Goal: Task Accomplishment & Management: Use online tool/utility

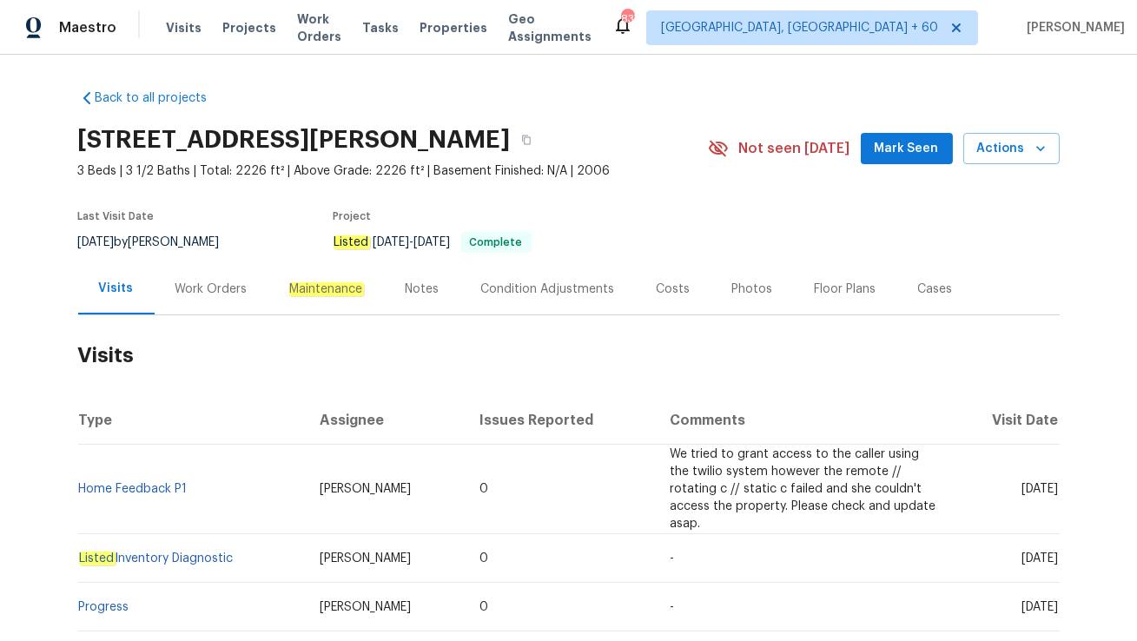
click at [204, 287] on div "Work Orders" at bounding box center [211, 289] width 72 height 17
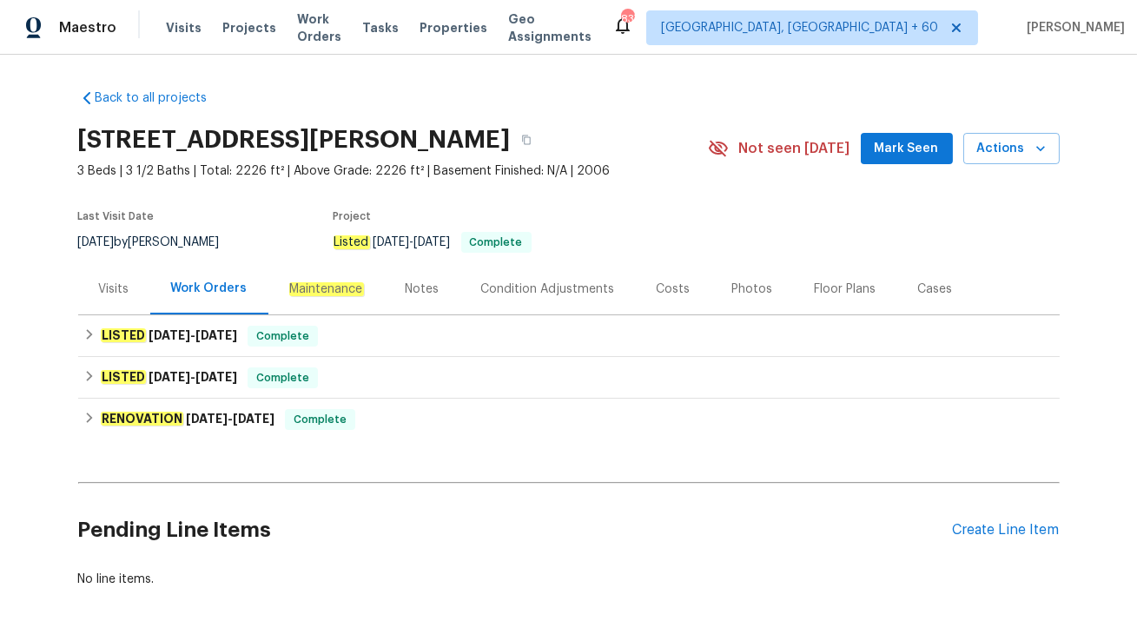
click at [89, 288] on div "Visits" at bounding box center [114, 288] width 72 height 51
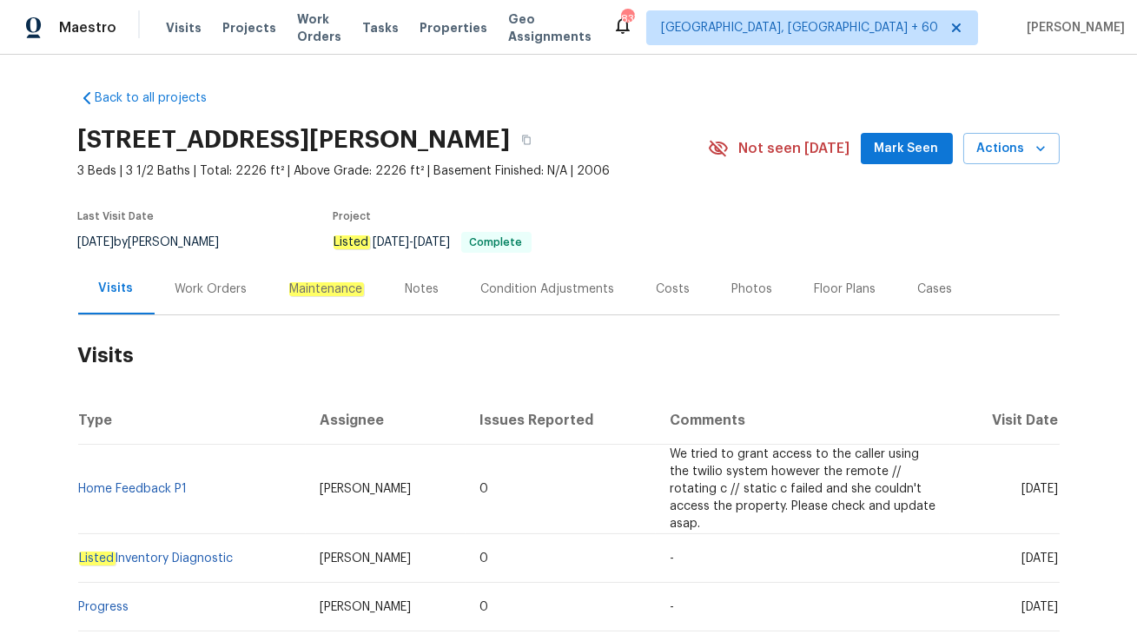
click at [194, 287] on div "Work Orders" at bounding box center [211, 289] width 72 height 17
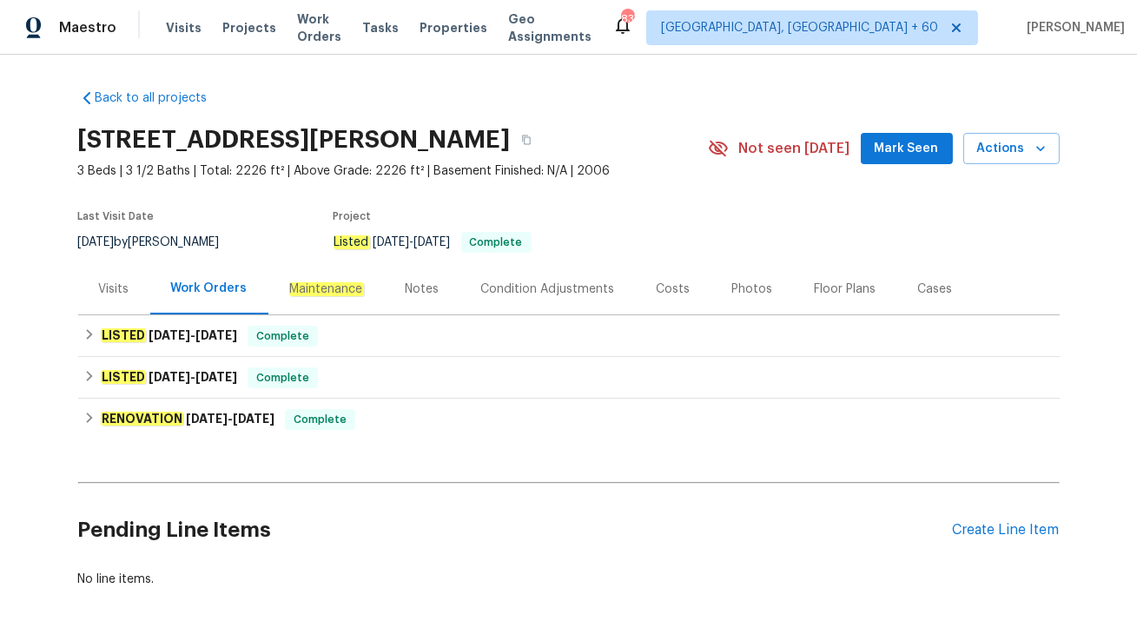
click at [936, 281] on div "Cases" at bounding box center [935, 289] width 35 height 17
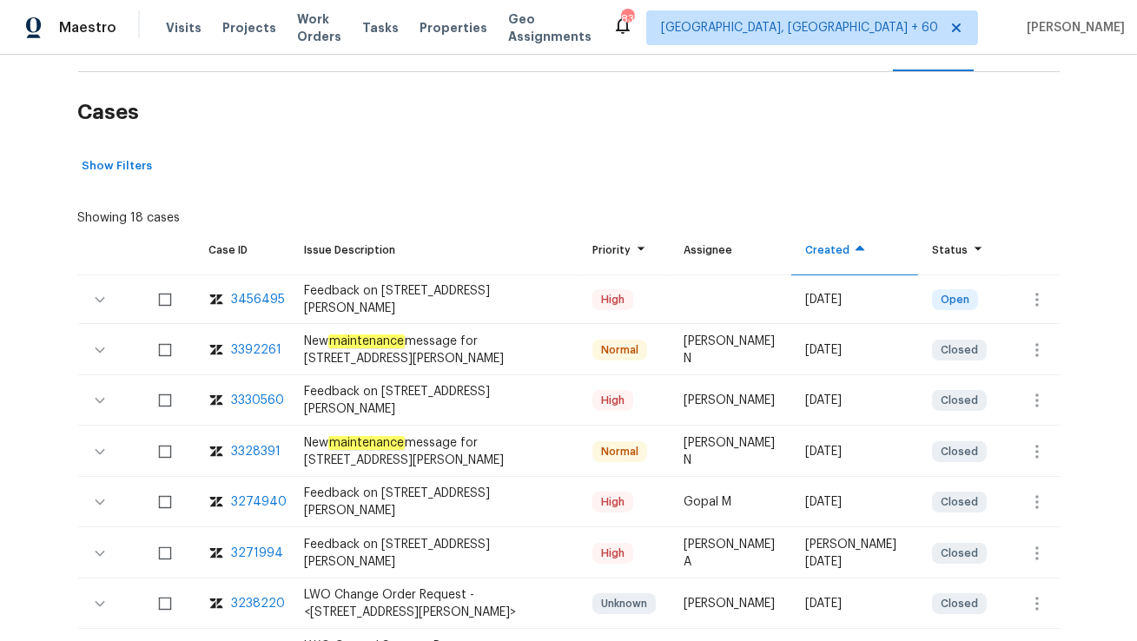
scroll to position [254, 0]
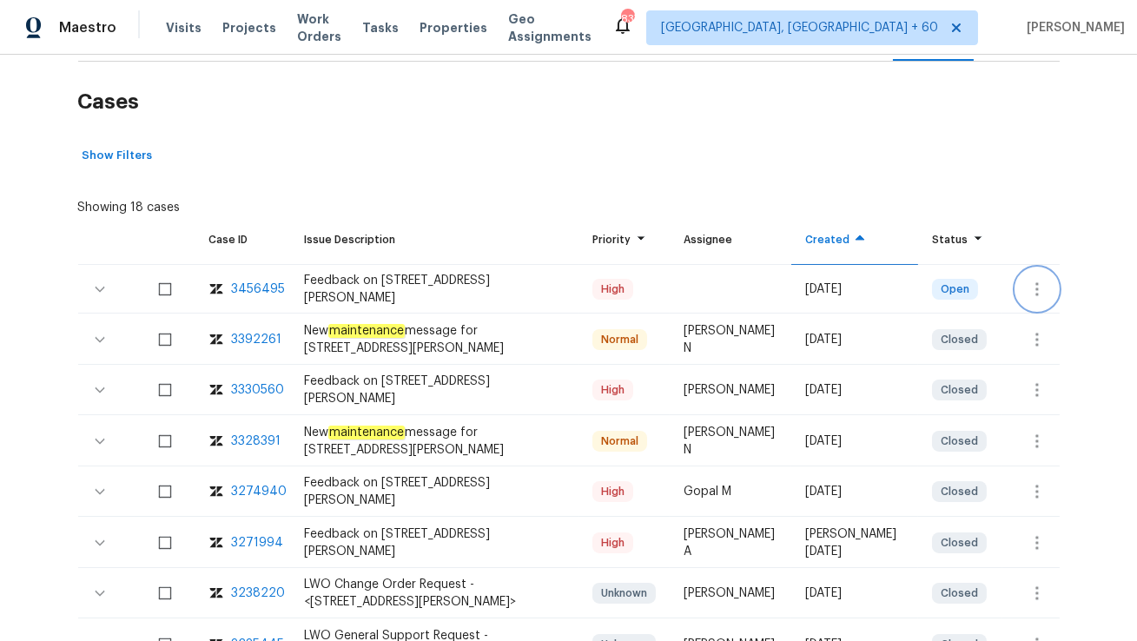
click at [1028, 288] on icon "button" at bounding box center [1037, 289] width 21 height 21
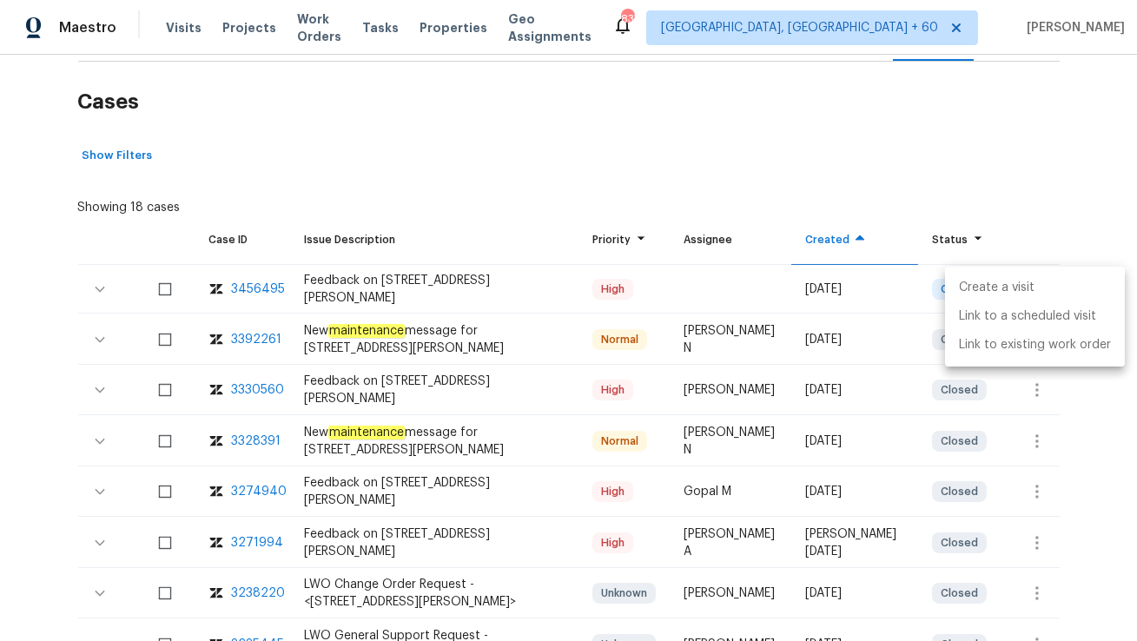
click at [1038, 288] on li "Create a visit" at bounding box center [1035, 288] width 180 height 29
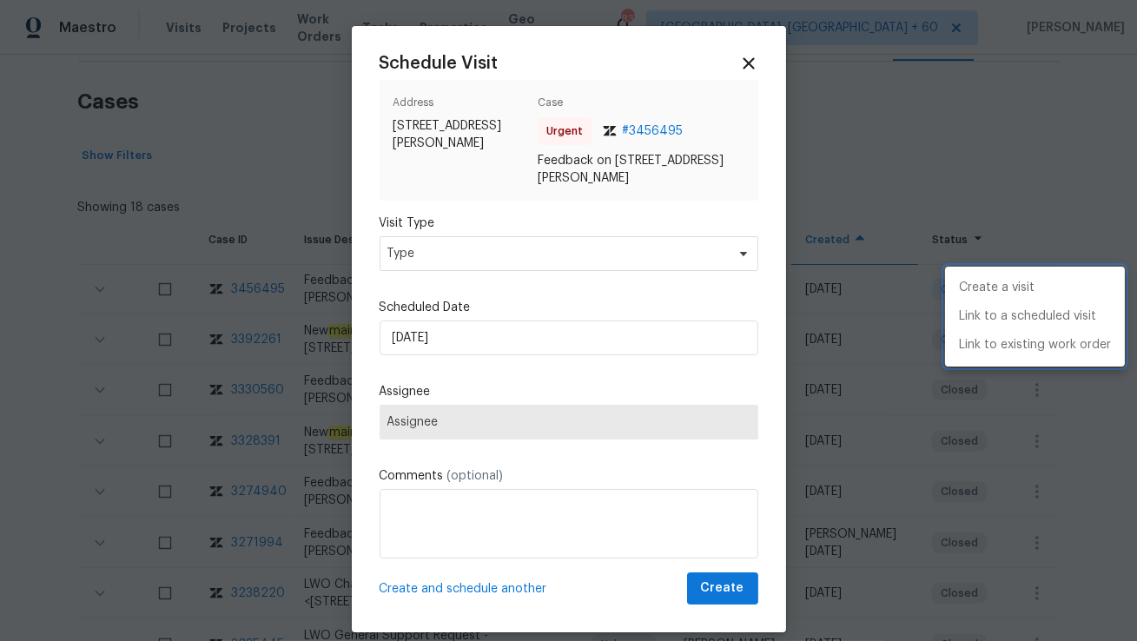
click at [454, 249] on div at bounding box center [568, 320] width 1137 height 641
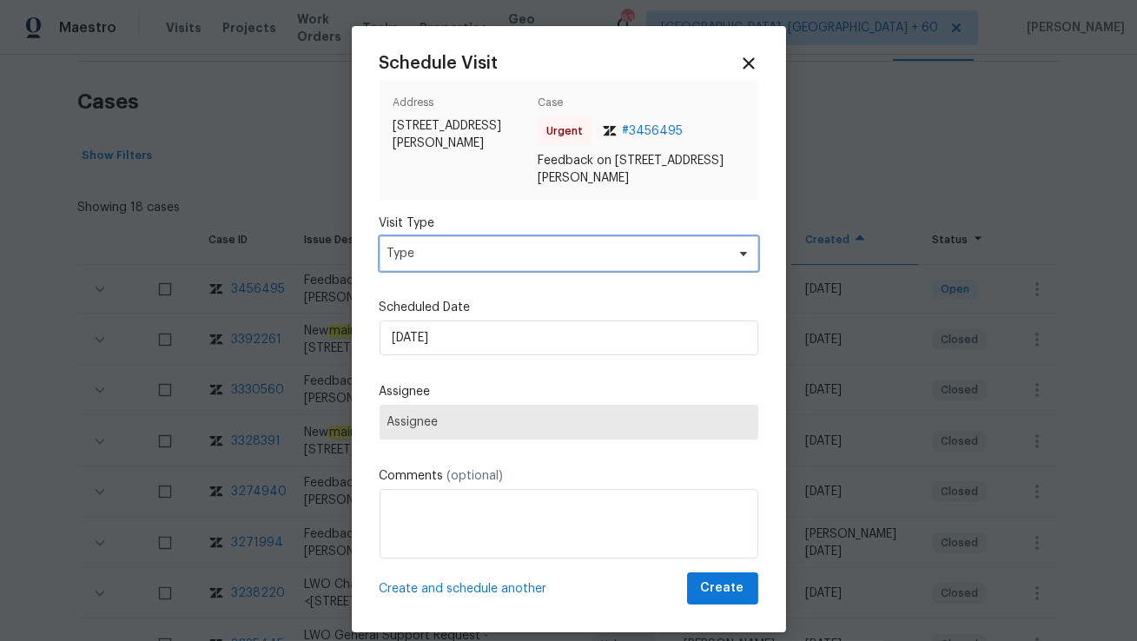
click at [454, 249] on span "Type" at bounding box center [556, 253] width 338 height 17
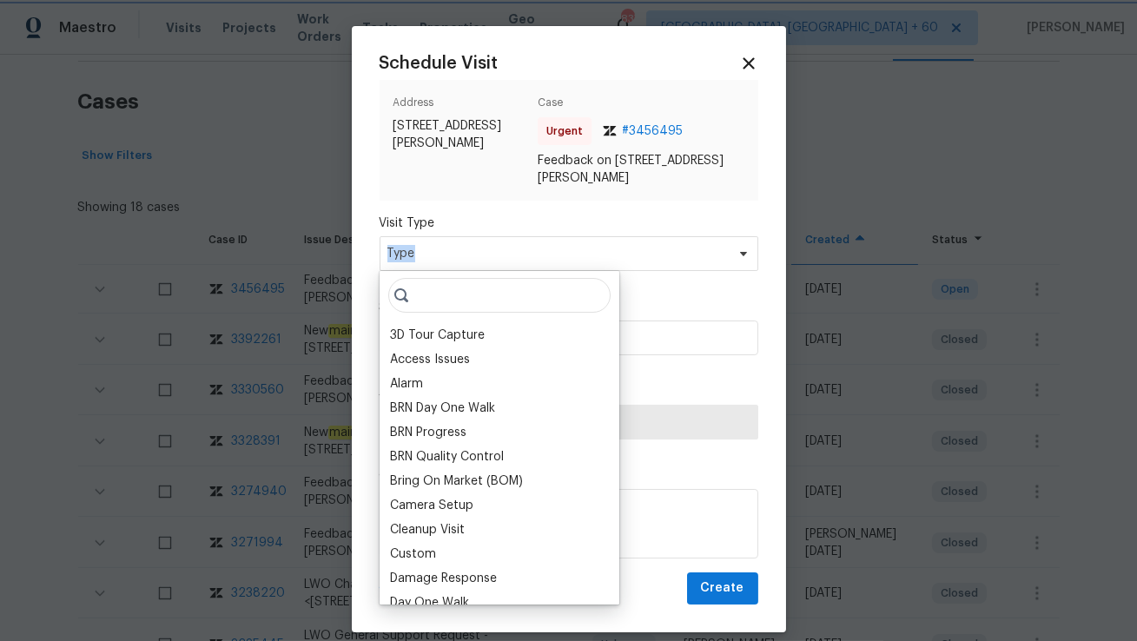
click at [454, 249] on span "Type" at bounding box center [556, 253] width 338 height 17
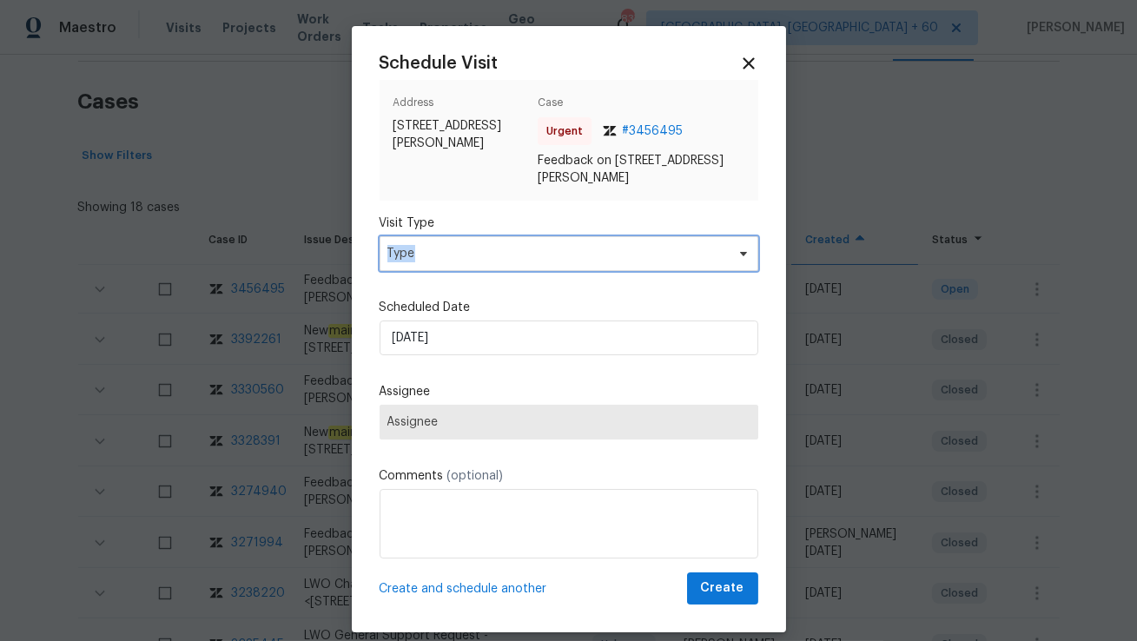
click at [454, 249] on span "Type" at bounding box center [556, 253] width 338 height 17
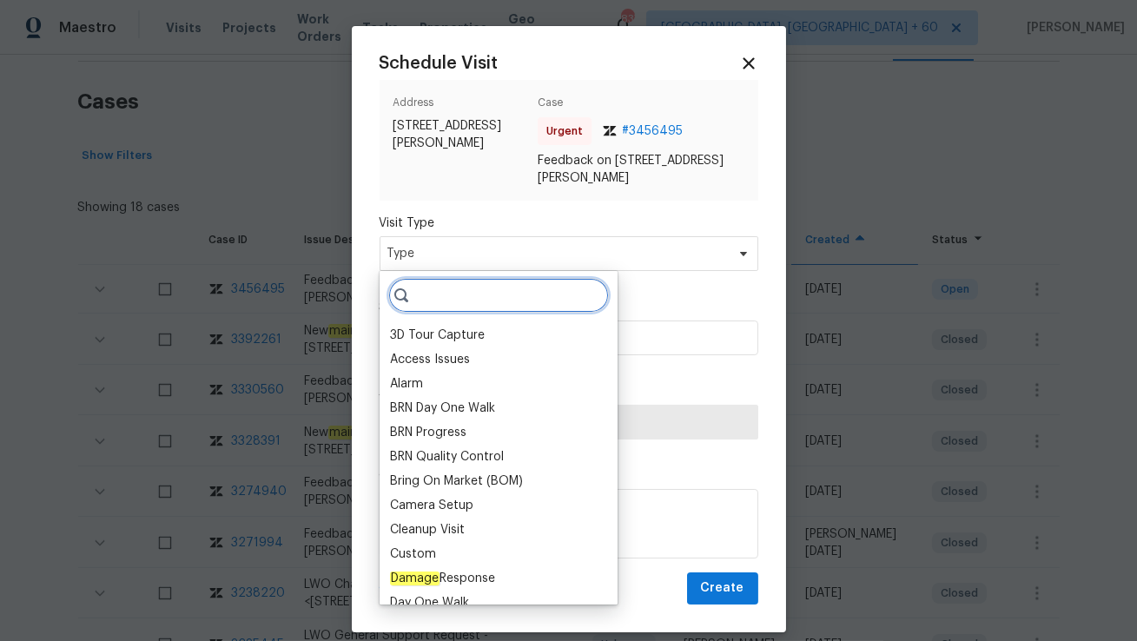
click at [451, 285] on input "search" at bounding box center [498, 295] width 221 height 35
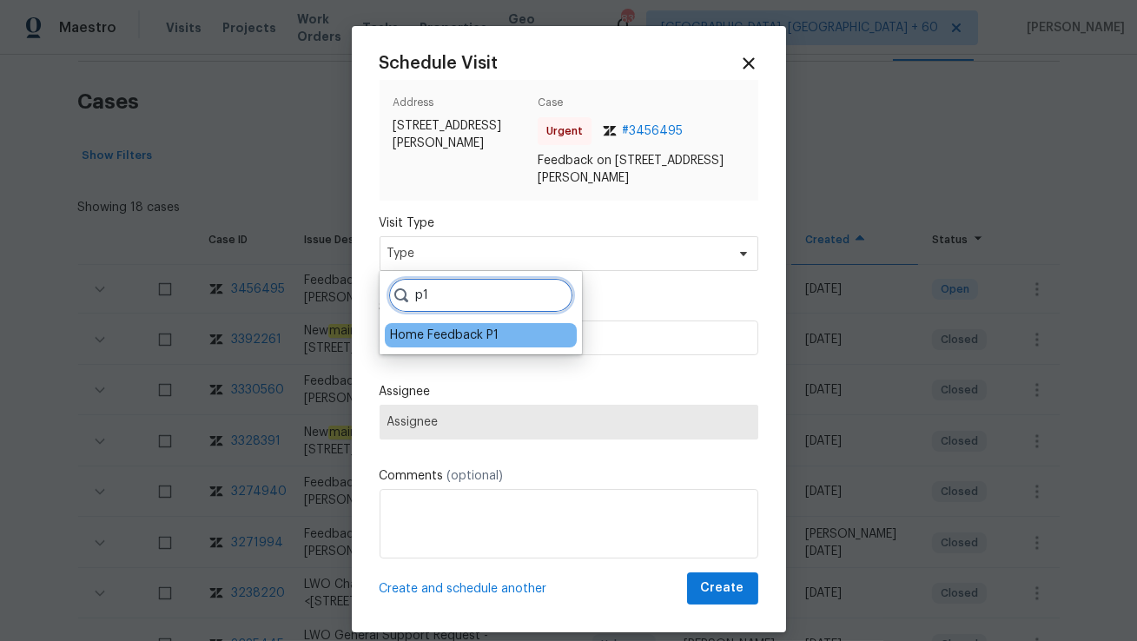
type input "p1"
click at [421, 341] on div "Home Feedback P1" at bounding box center [444, 335] width 109 height 17
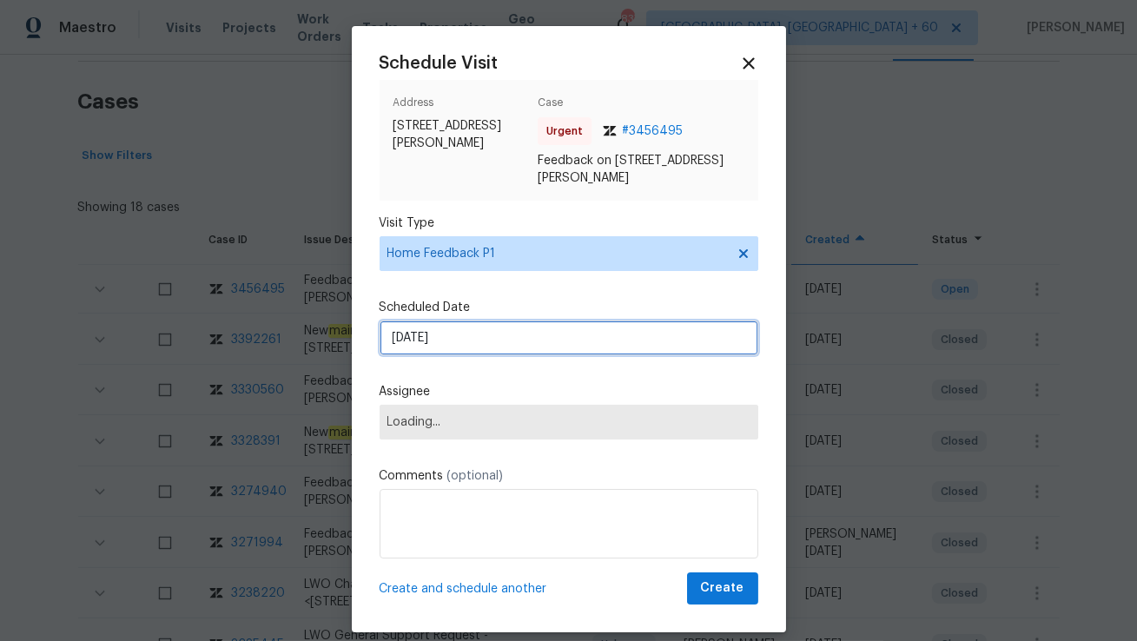
click at [435, 330] on input "[DATE]" at bounding box center [569, 338] width 379 height 35
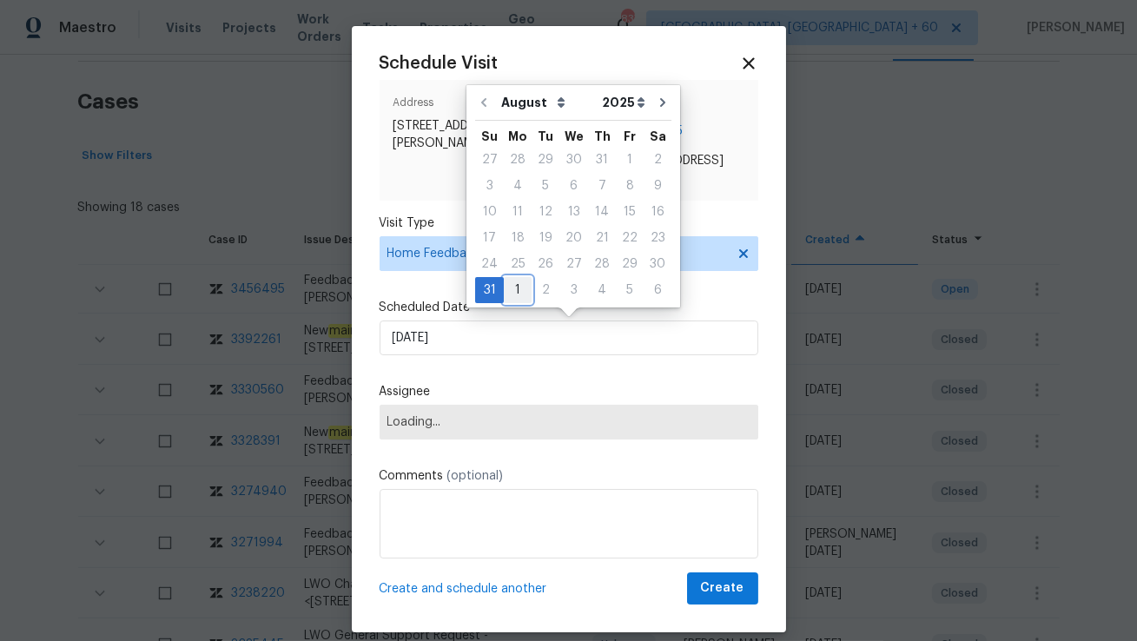
click at [513, 288] on div "1" at bounding box center [518, 290] width 28 height 24
type input "[DATE]"
select select "8"
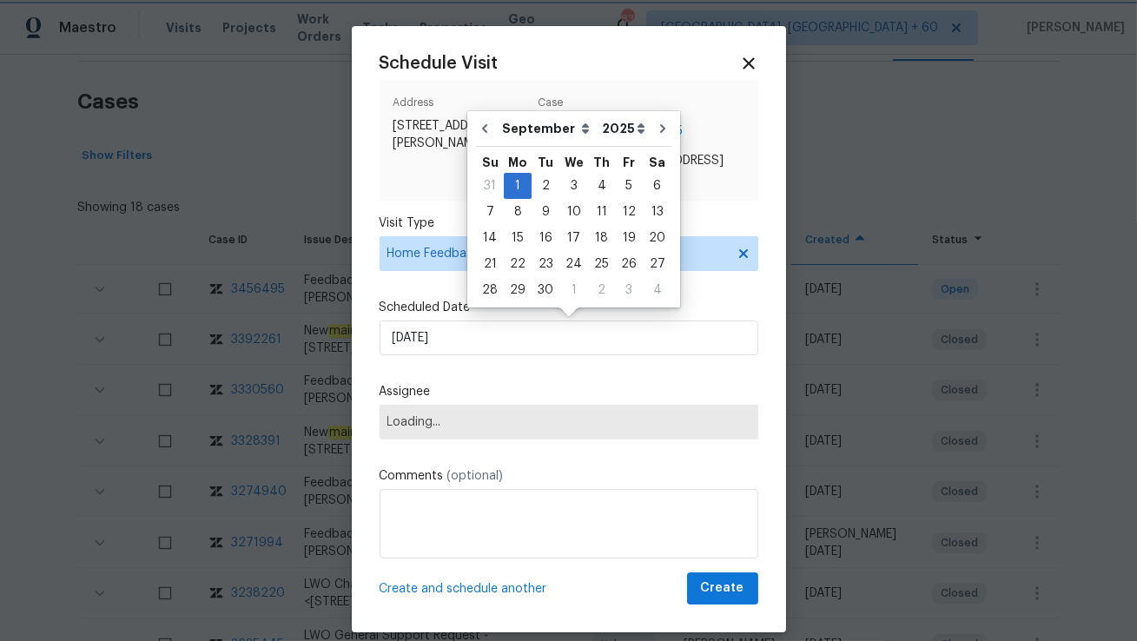
click at [440, 420] on span "Loading..." at bounding box center [568, 422] width 363 height 14
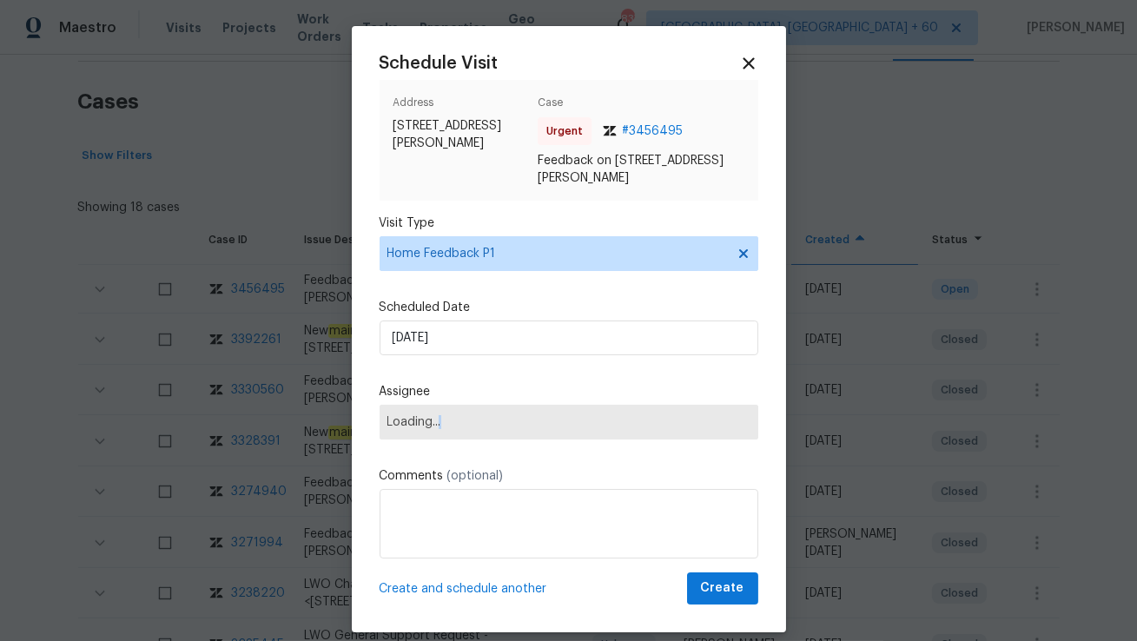
click at [440, 420] on span "Loading..." at bounding box center [568, 422] width 363 height 14
click at [464, 363] on div "Schedule Visit Address [STREET_ADDRESS][PERSON_NAME] Case Urgent # 3456495 Feed…" at bounding box center [569, 329] width 379 height 551
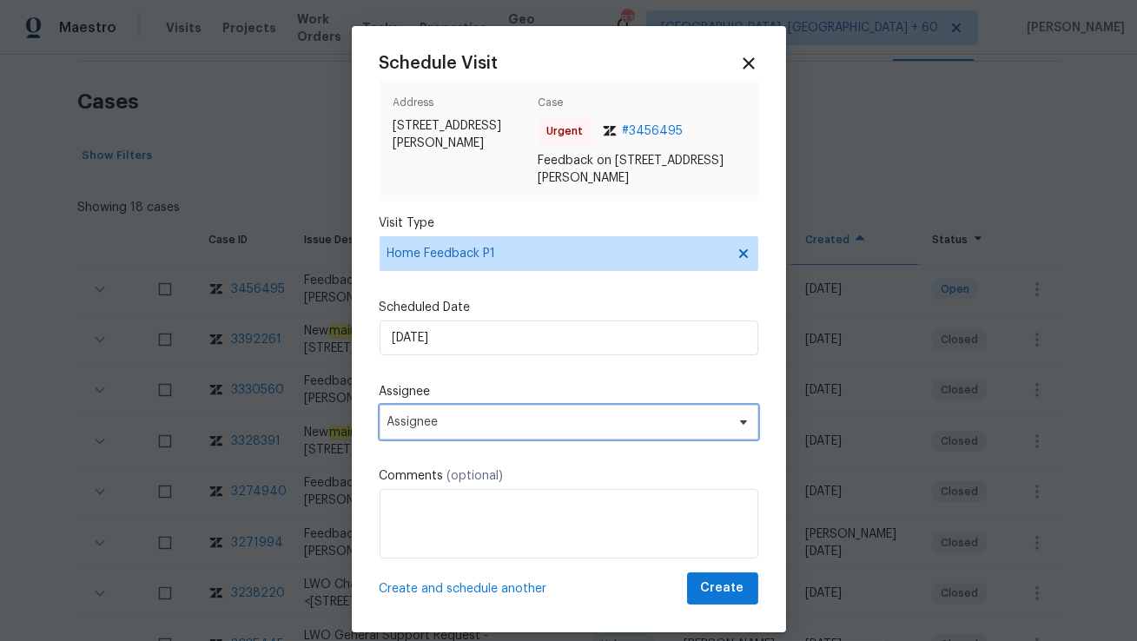
click at [444, 413] on span "Assignee" at bounding box center [569, 422] width 379 height 35
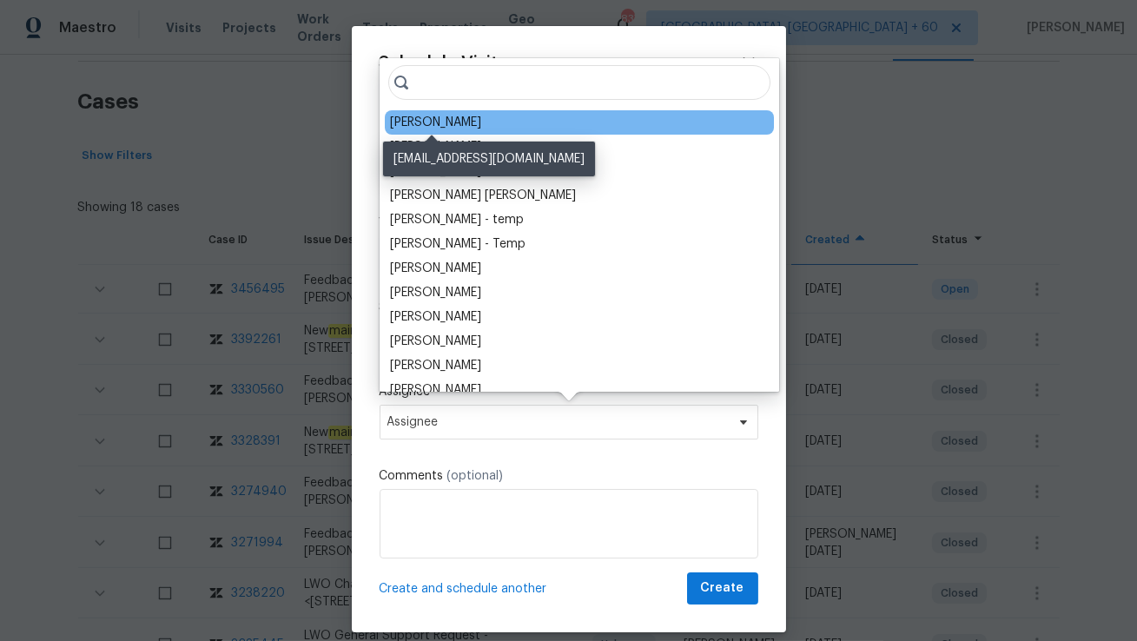
click at [426, 122] on div "[PERSON_NAME]" at bounding box center [435, 122] width 91 height 17
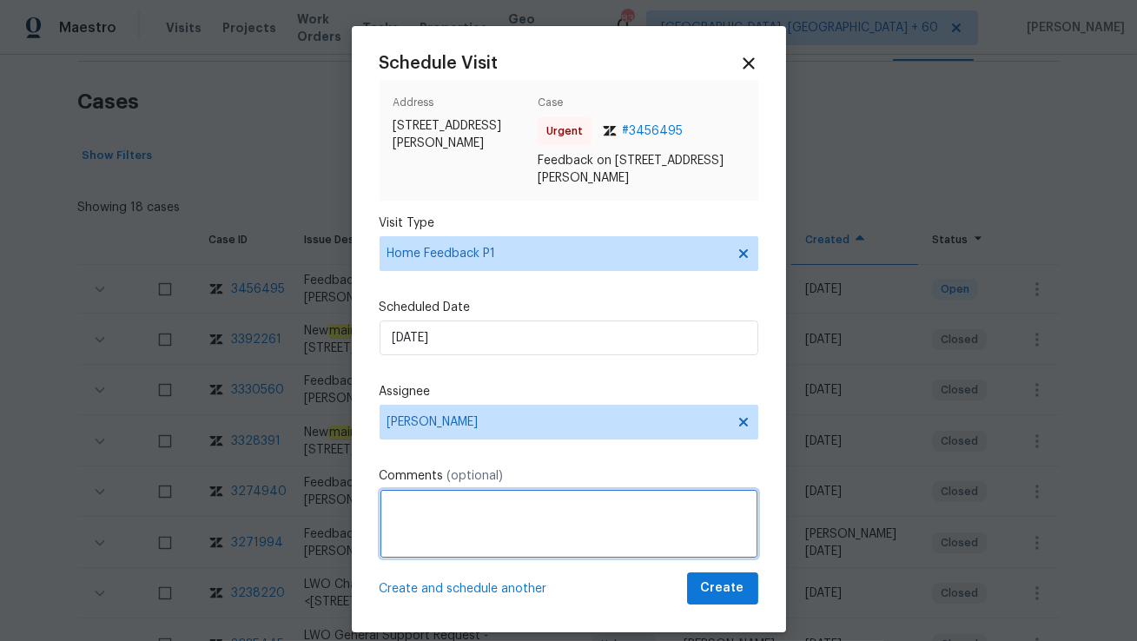
click at [443, 537] on textarea at bounding box center [569, 523] width 379 height 69
paste textarea "remote unlock and rotative code failed."
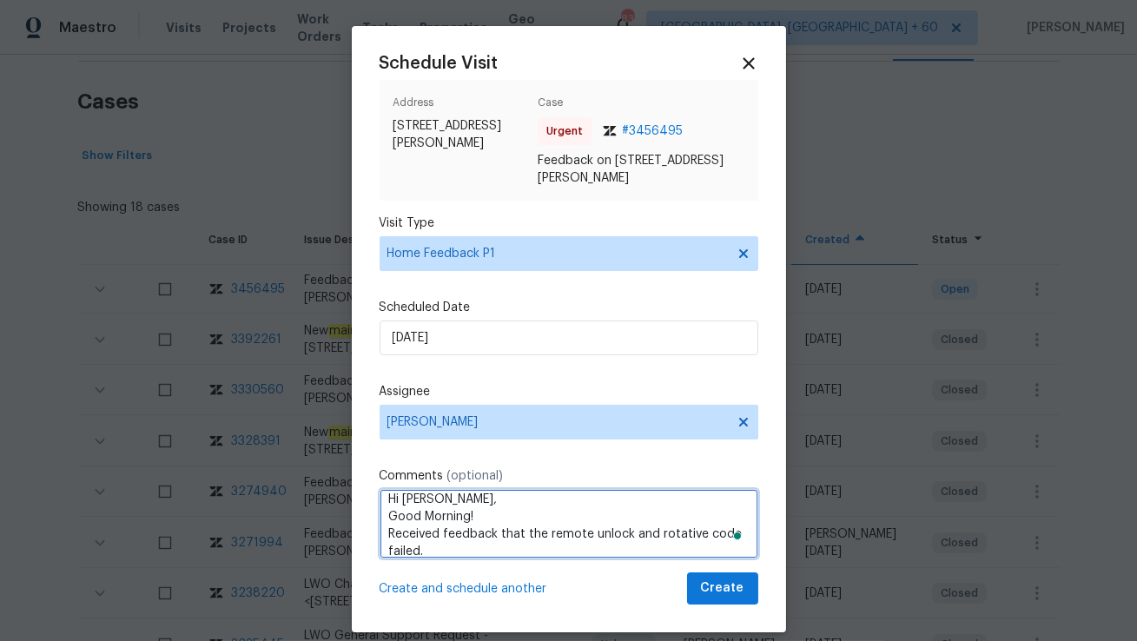
scroll to position [18, 0]
type textarea "Hi [PERSON_NAME], Good Morning! Received feedback that the remote unlock and ro…"
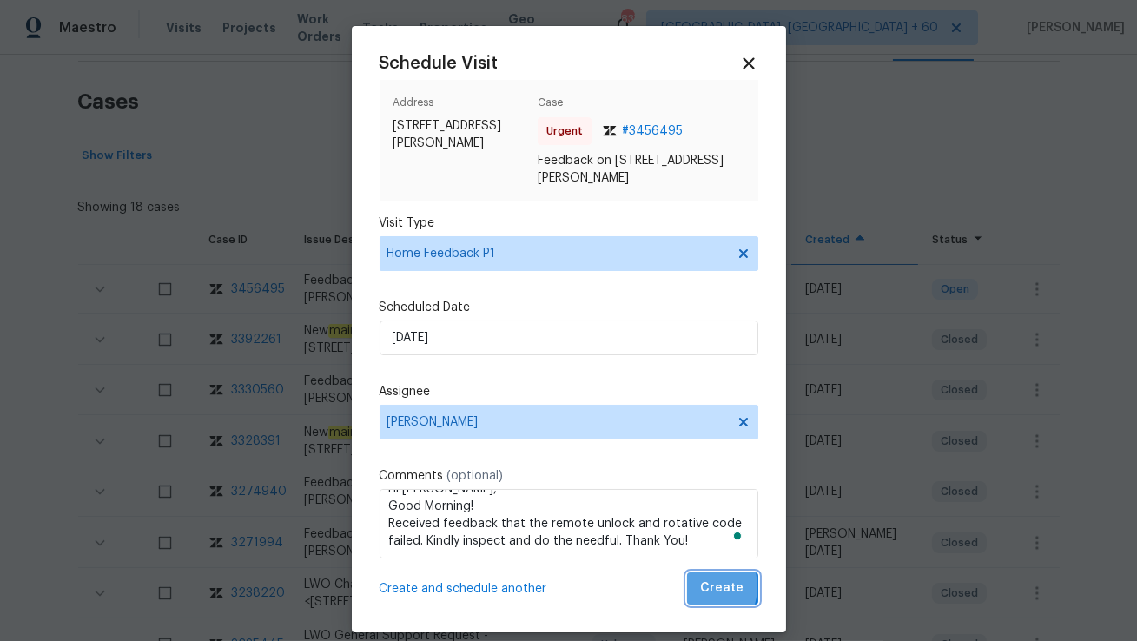
click at [702, 586] on button "Create" at bounding box center [722, 588] width 71 height 32
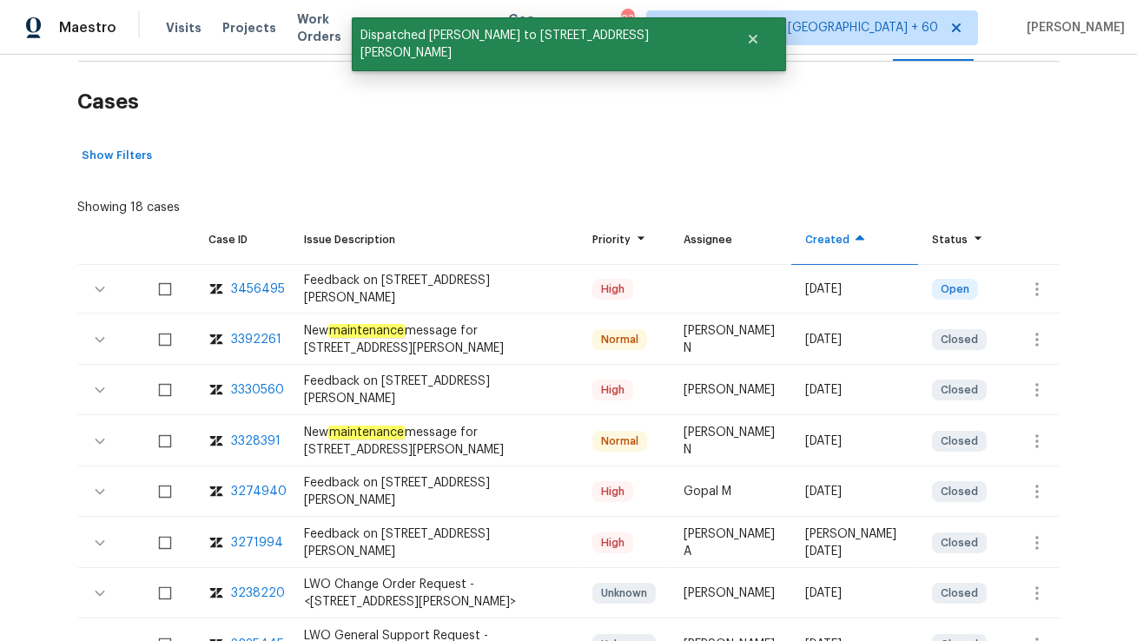
scroll to position [0, 0]
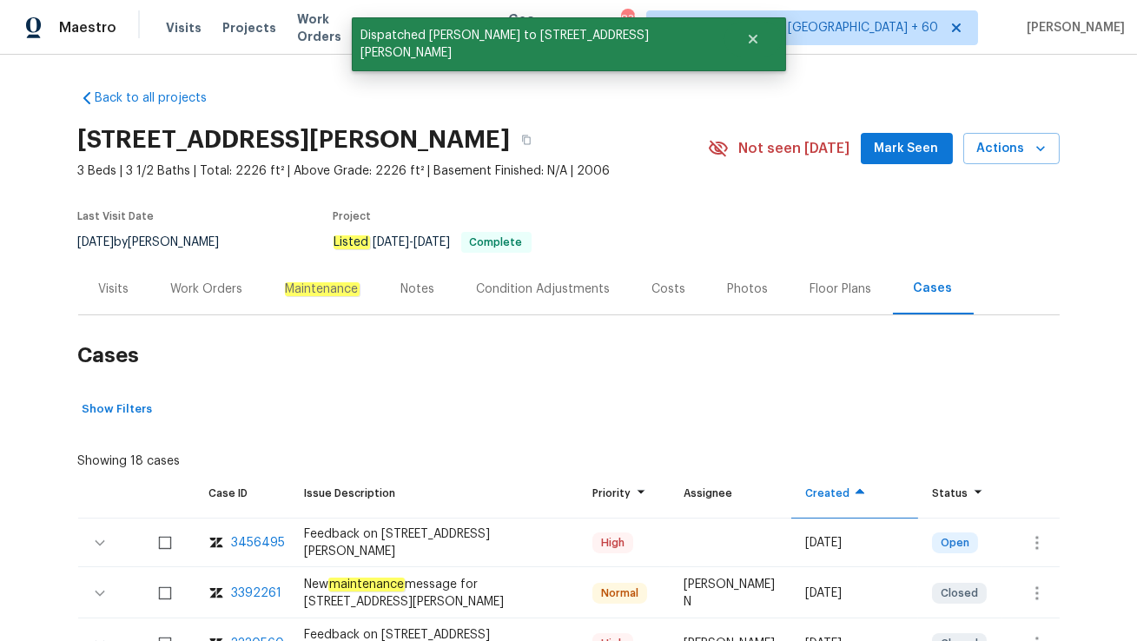
click at [118, 283] on div "Visits" at bounding box center [114, 289] width 30 height 17
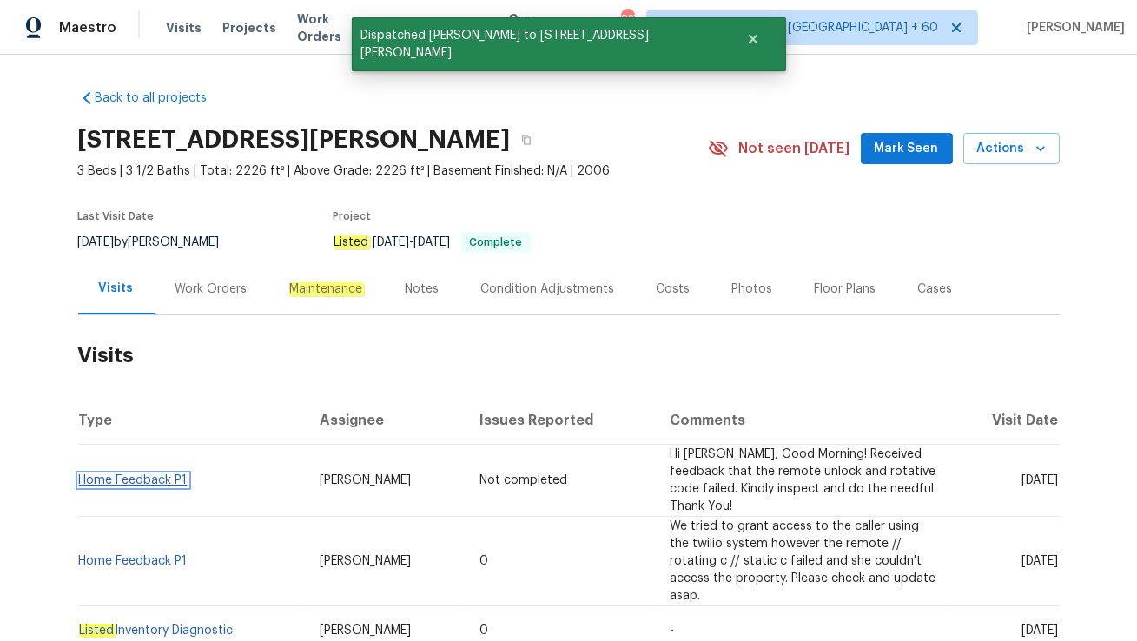
click at [126, 476] on link "Home Feedback P1" at bounding box center [133, 480] width 109 height 12
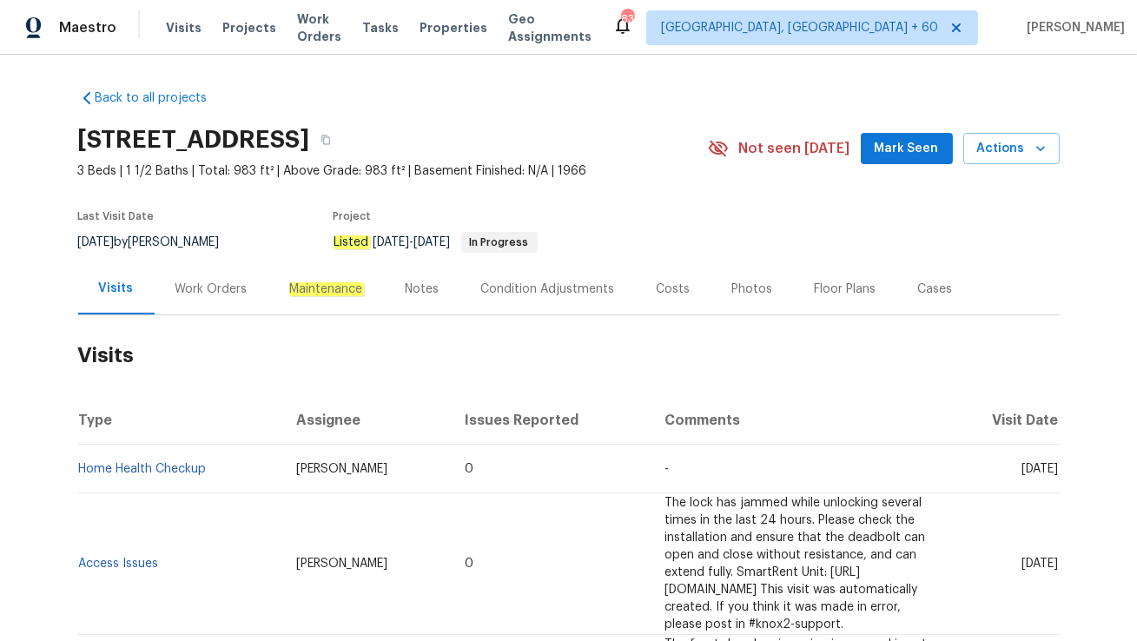
scroll to position [80, 0]
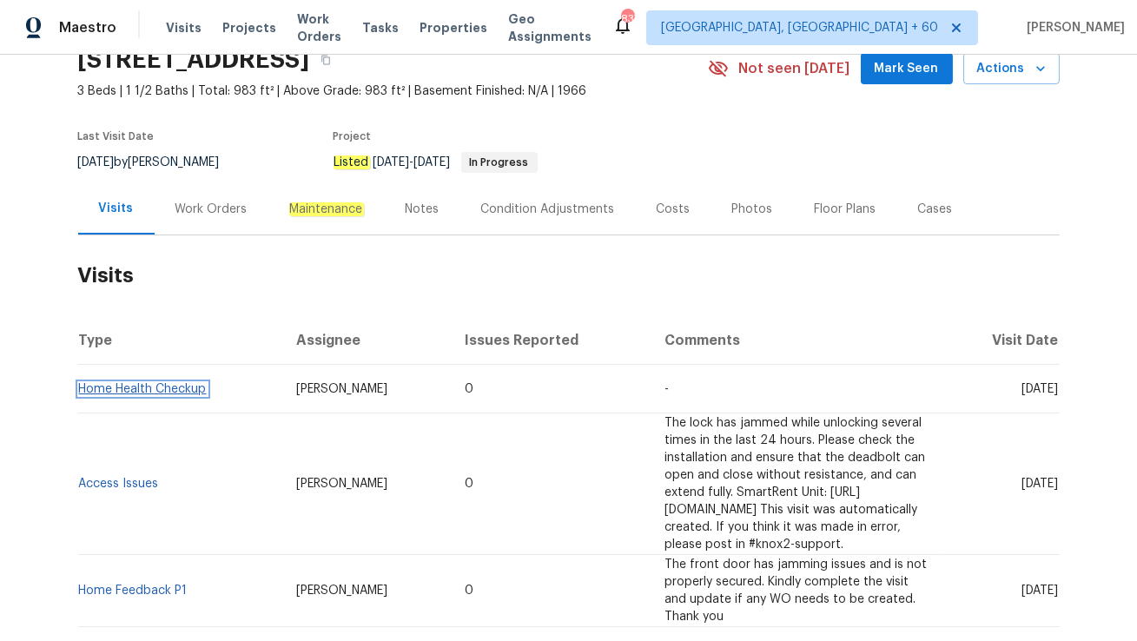
click at [143, 389] on link "Home Health Checkup" at bounding box center [143, 389] width 128 height 12
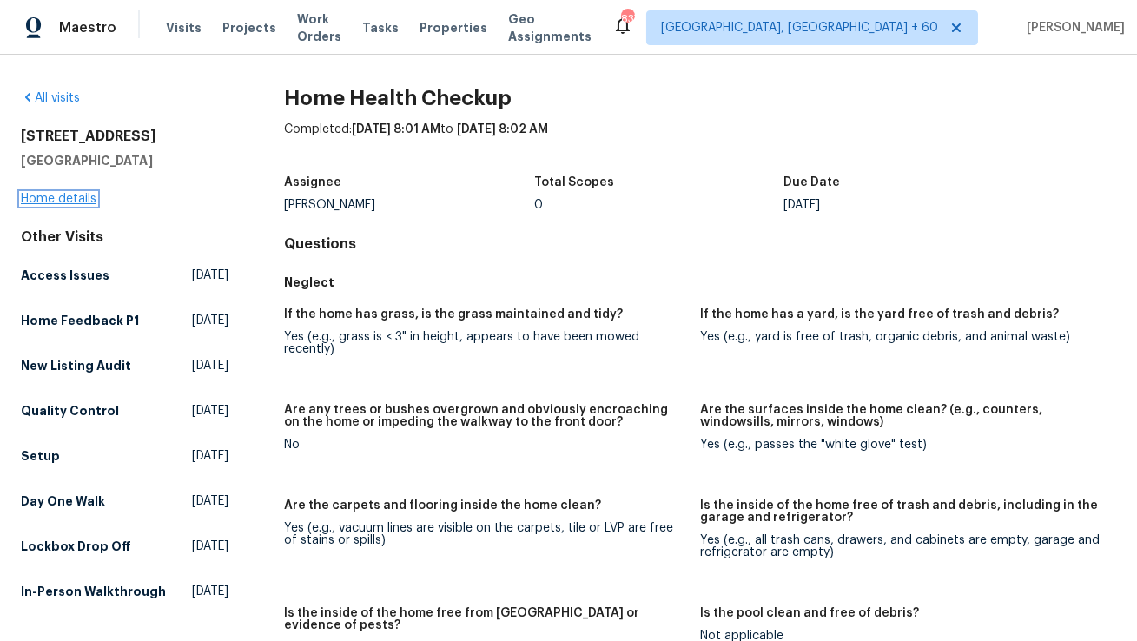
click at [56, 198] on link "Home details" at bounding box center [59, 199] width 76 height 12
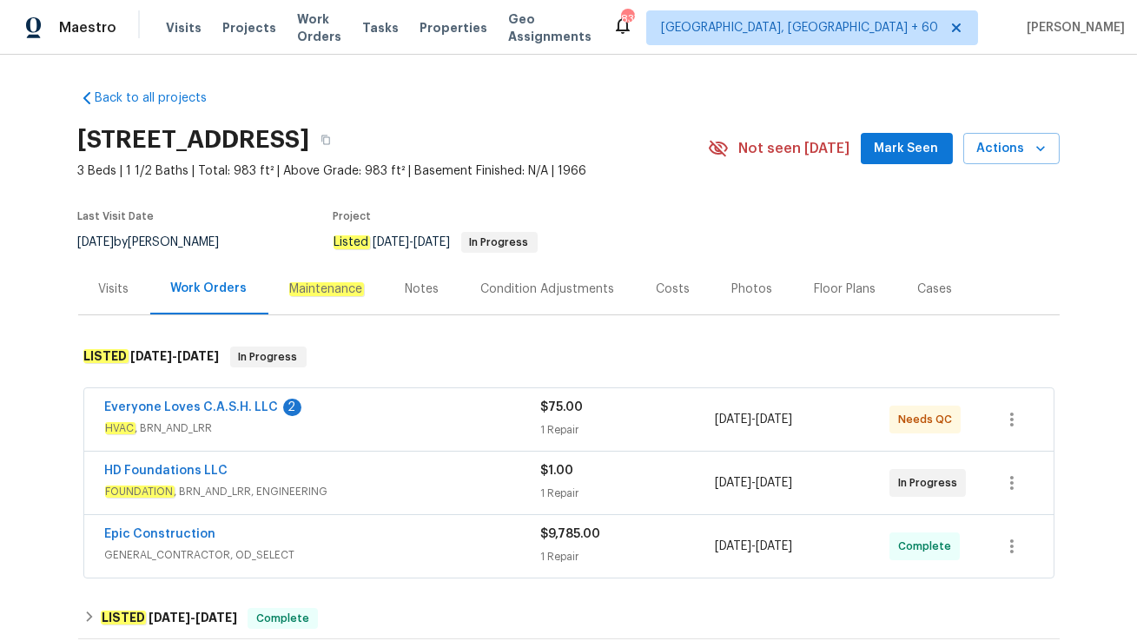
click at [440, 495] on span "FOUNDATION , BRN_AND_LRR, ENGINEERING" at bounding box center [323, 491] width 436 height 17
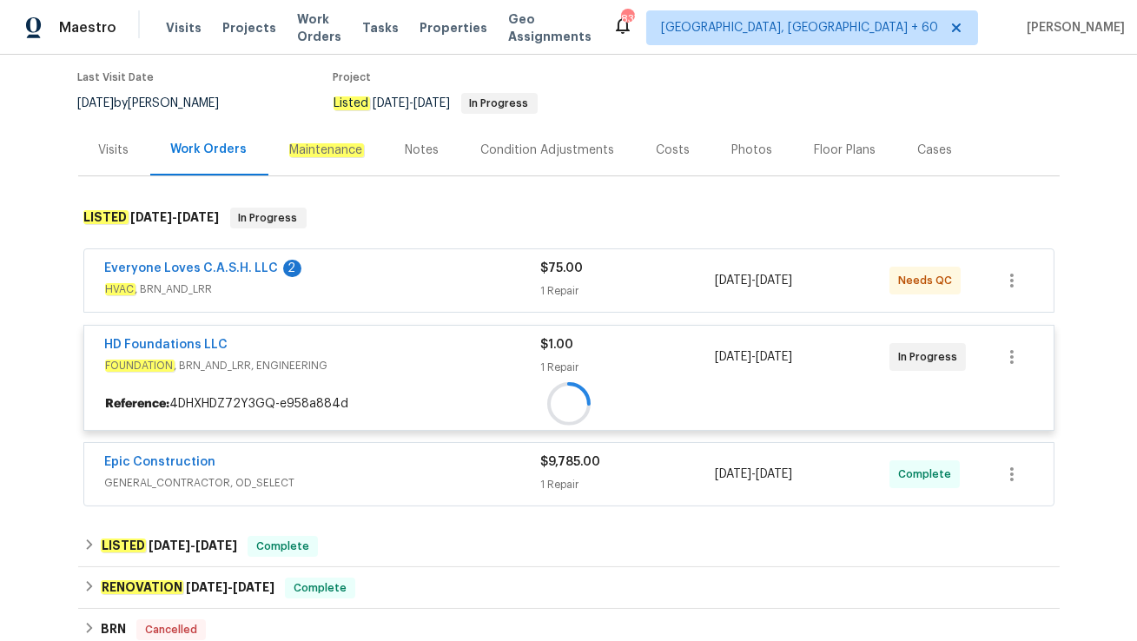
scroll to position [141, 0]
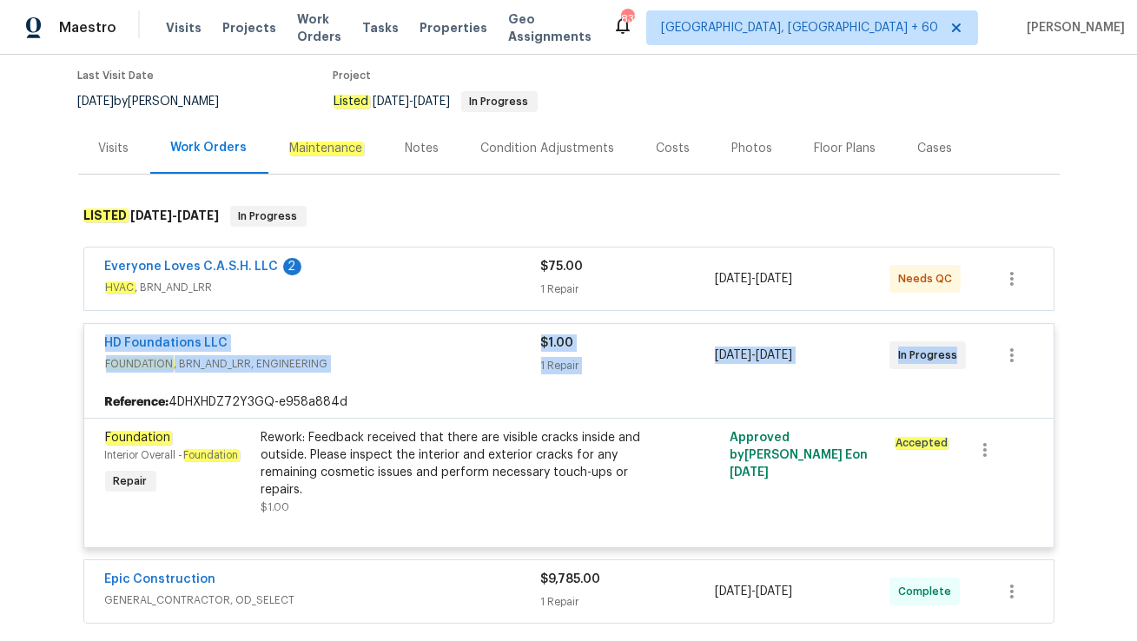
drag, startPoint x: 97, startPoint y: 343, endPoint x: 977, endPoint y: 359, distance: 880.1
click at [977, 359] on div "HD Foundations LLC FOUNDATION , BRN_AND_LRR, ENGINEERING $1.00 1 Repair 8/27/20…" at bounding box center [568, 355] width 969 height 63
copy div "HD Foundations LLC FOUNDATION , BRN_AND_LRR, ENGINEERING $1.00 1 Repair 8/27/20…"
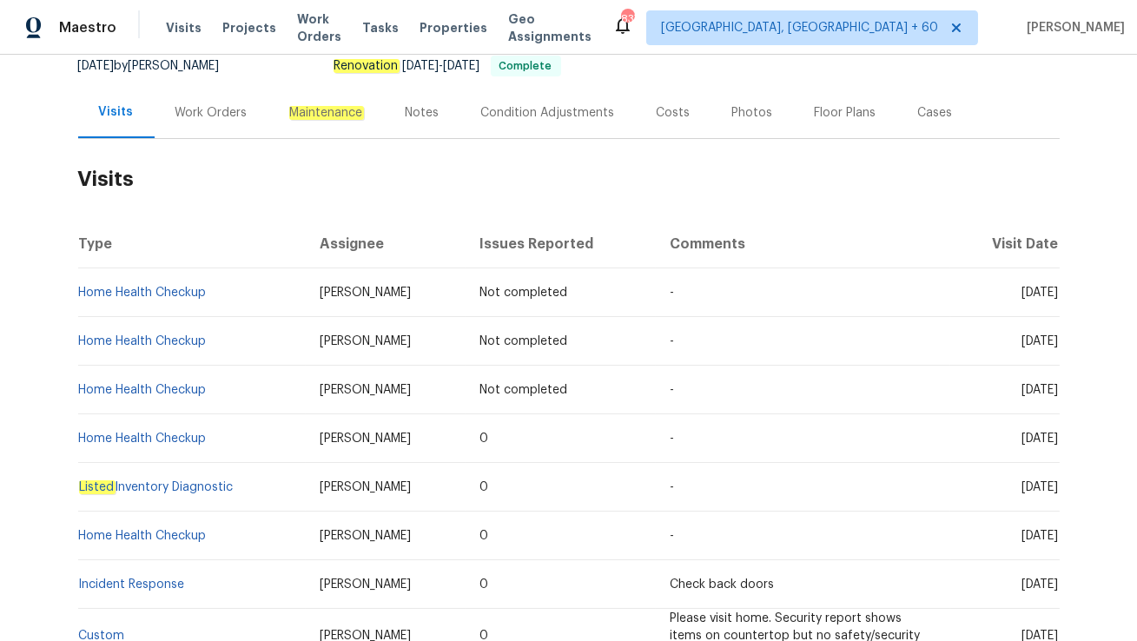
scroll to position [178, 0]
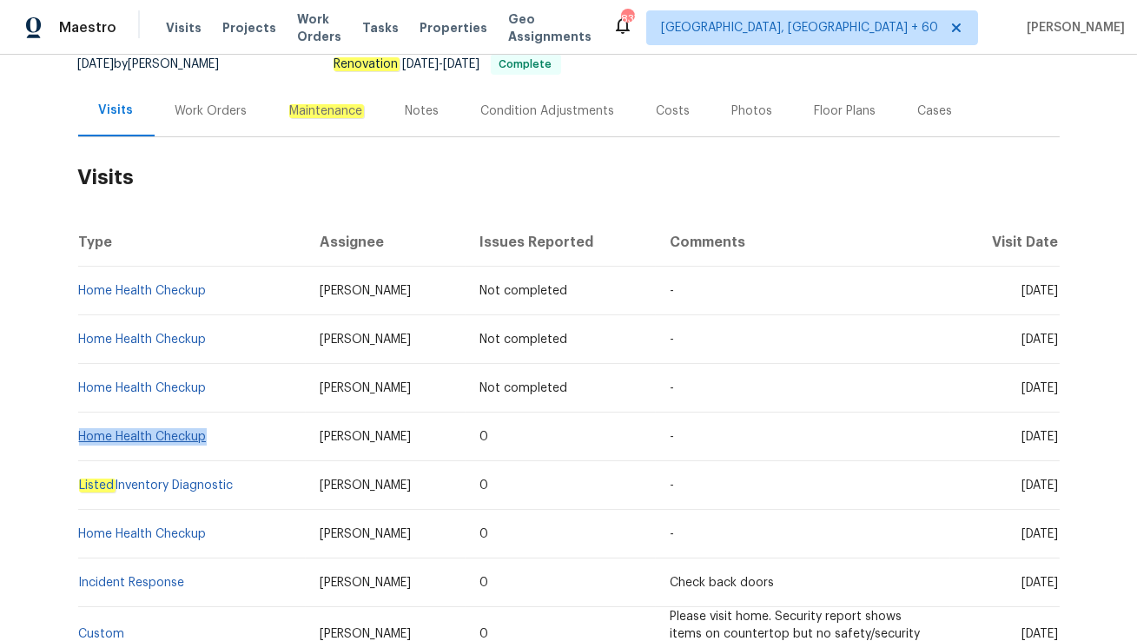
drag, startPoint x: 211, startPoint y: 435, endPoint x: 82, endPoint y: 440, distance: 129.5
click at [82, 440] on td "Home Health Checkup" at bounding box center [192, 437] width 228 height 49
copy link "Home Health Checkup"
click at [172, 437] on link "Home Health Checkup" at bounding box center [143, 437] width 128 height 12
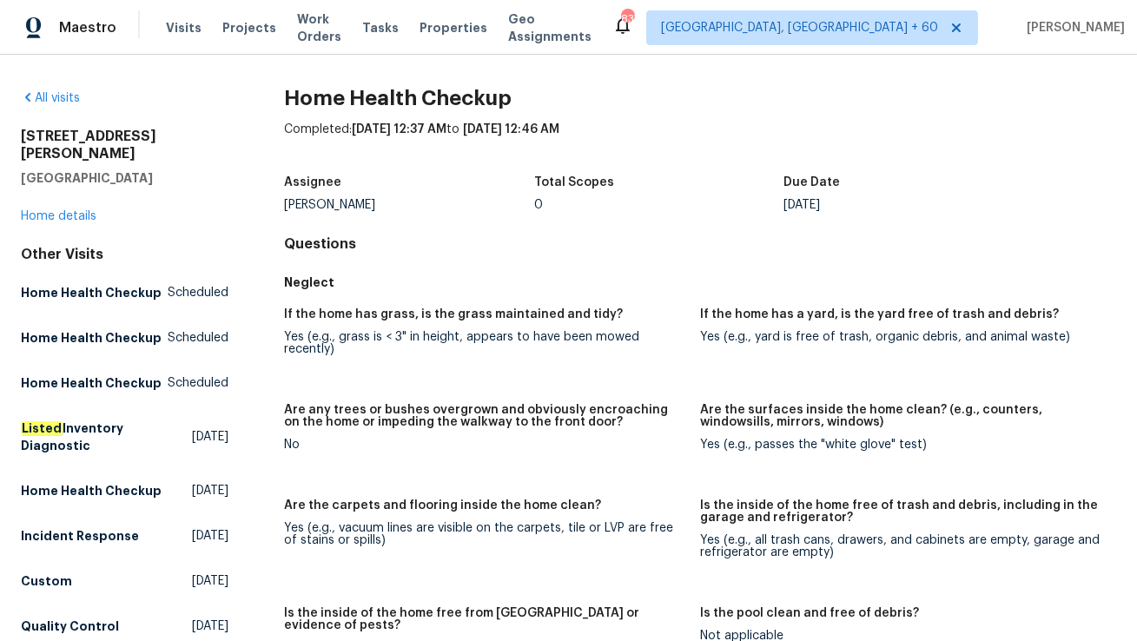
scroll to position [921, 0]
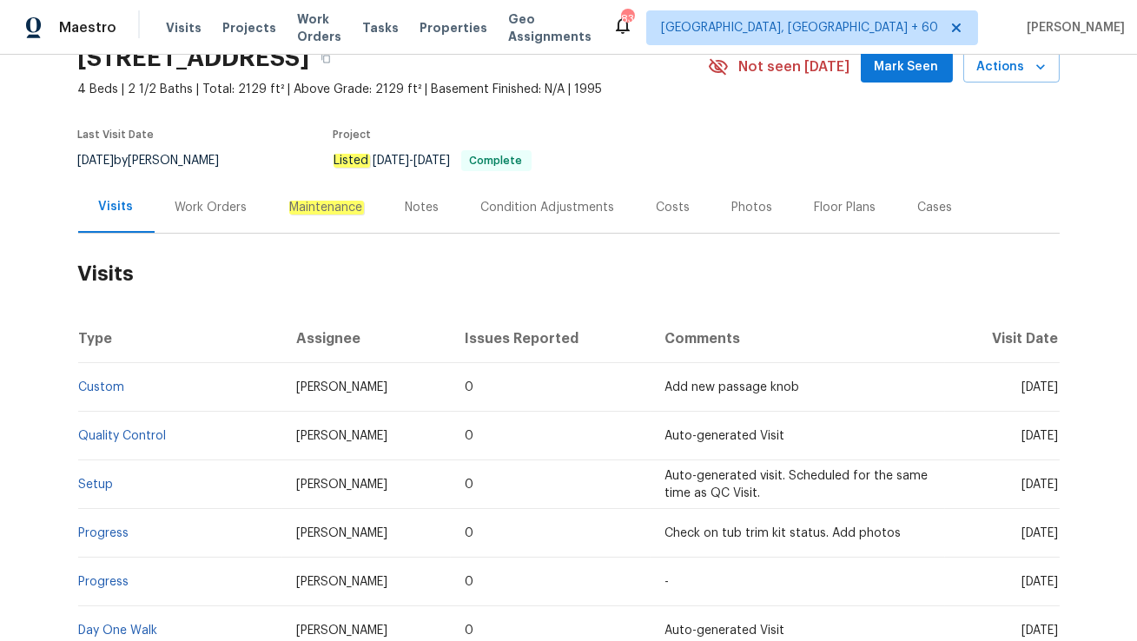
scroll to position [83, 0]
click at [206, 205] on div "Work Orders" at bounding box center [211, 206] width 72 height 17
